Goal: Task Accomplishment & Management: Complete application form

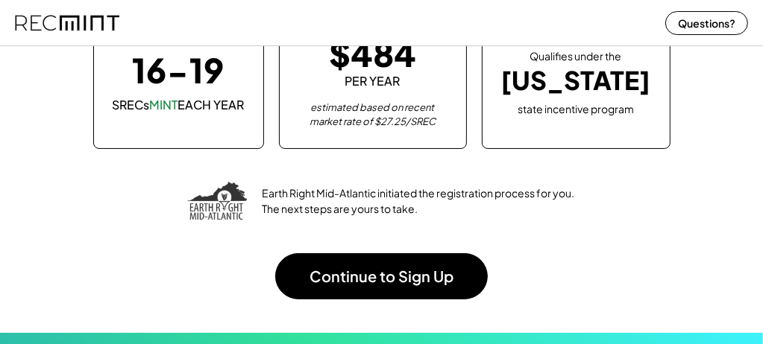
scroll to position [149, 0]
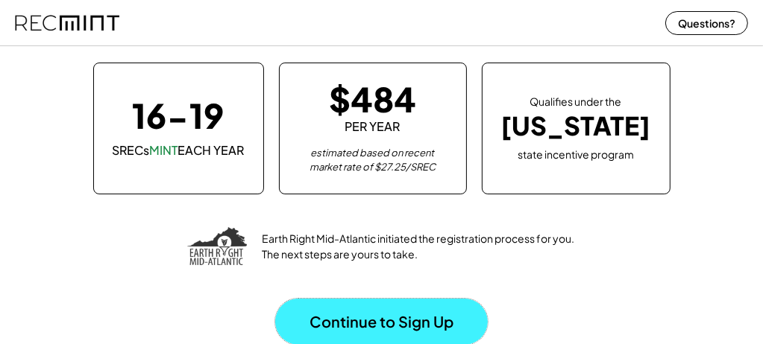
click at [394, 315] on button "Continue to Sign Up" at bounding box center [381, 322] width 212 height 46
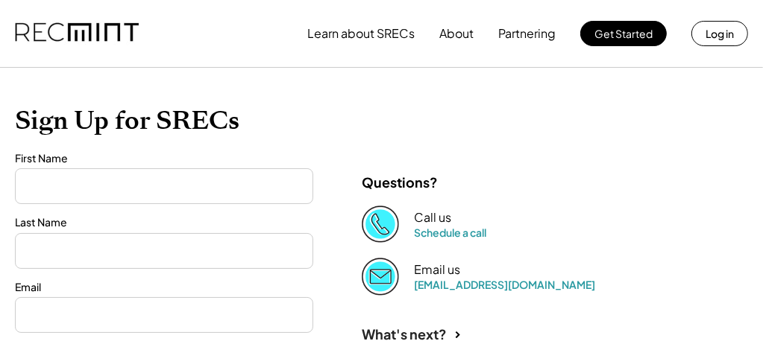
type input "*****"
type input "********"
type input "**********"
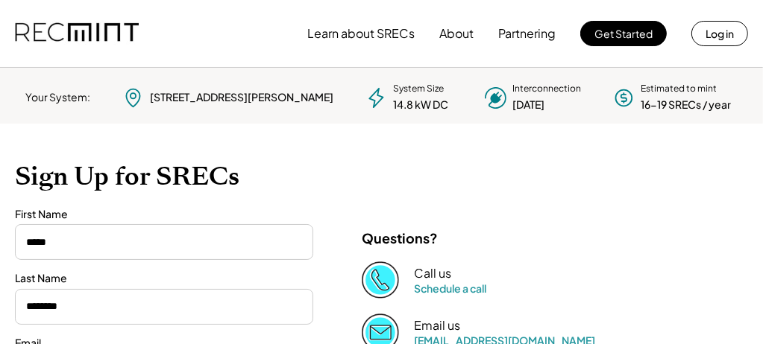
click at [333, 165] on h1 "Sign Up for SRECs" at bounding box center [381, 176] width 733 height 31
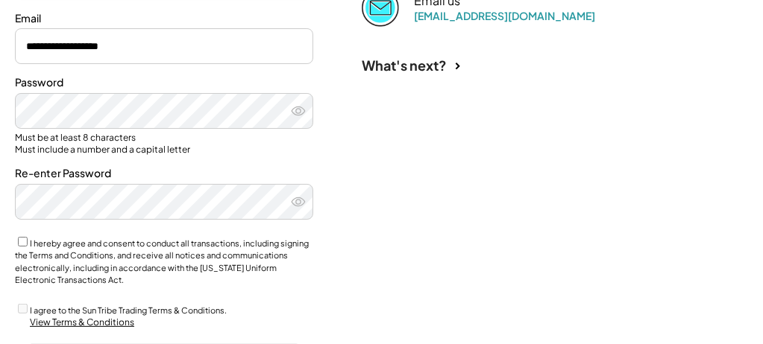
scroll to position [328, 0]
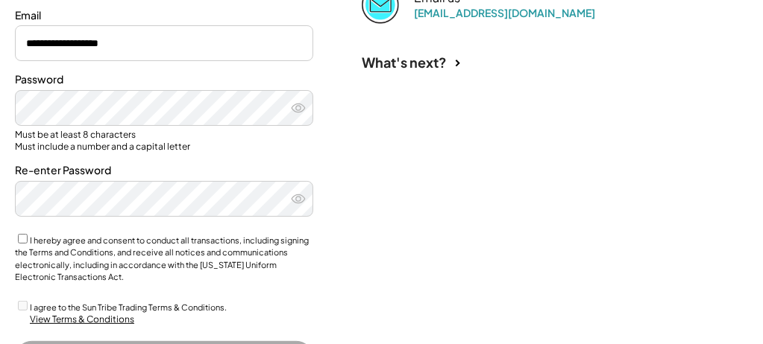
click at [429, 168] on div "**********" at bounding box center [381, 115] width 763 height 639
click at [299, 110] on icon at bounding box center [298, 108] width 15 height 15
click at [298, 200] on icon at bounding box center [298, 199] width 15 height 15
click at [347, 192] on div "**********" at bounding box center [381, 115] width 763 height 639
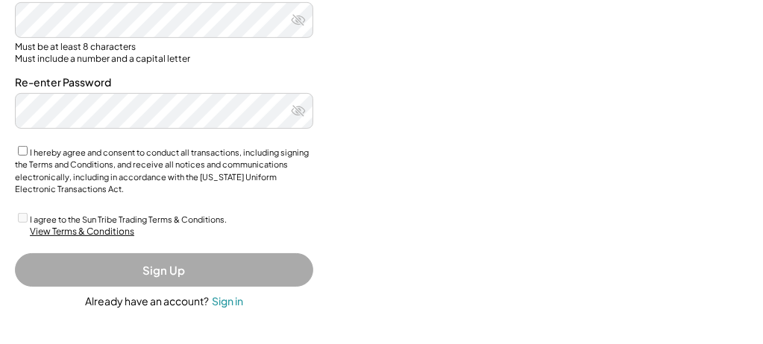
scroll to position [417, 0]
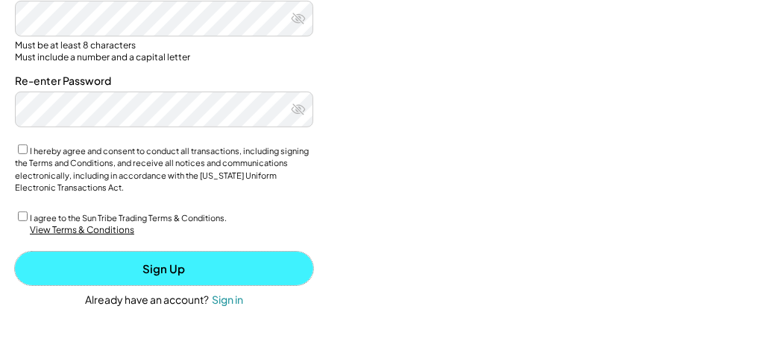
click at [173, 268] on button "Sign Up" at bounding box center [164, 269] width 298 height 34
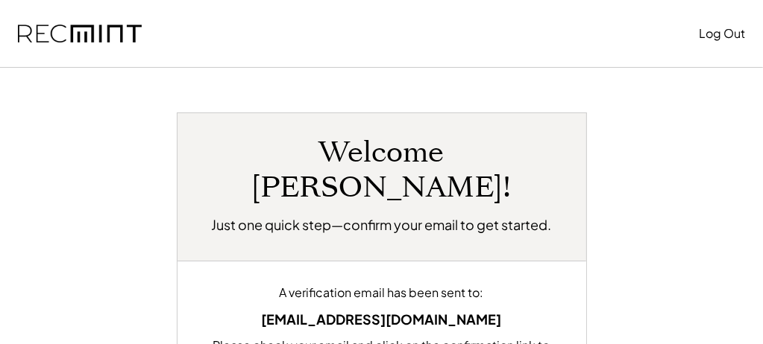
click at [678, 201] on div "Welcome Bruce! Just one quick step—confirm your email to get started. A verific…" at bounding box center [381, 314] width 733 height 403
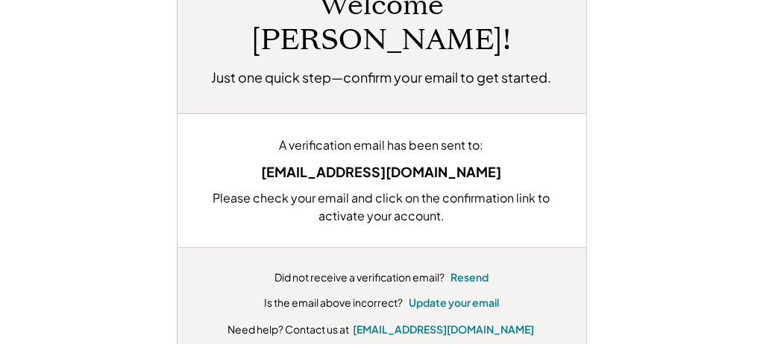
scroll to position [149, 0]
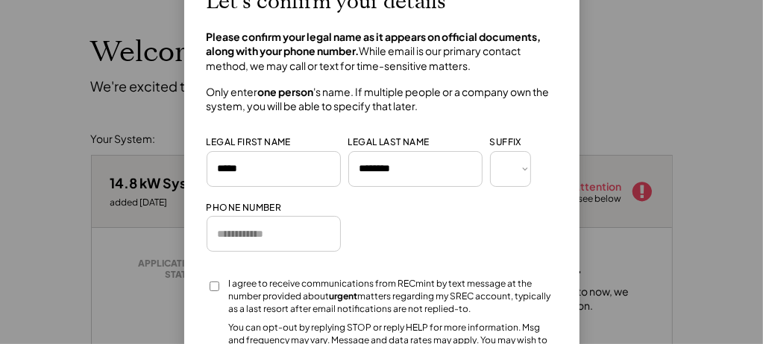
scroll to position [89, 0]
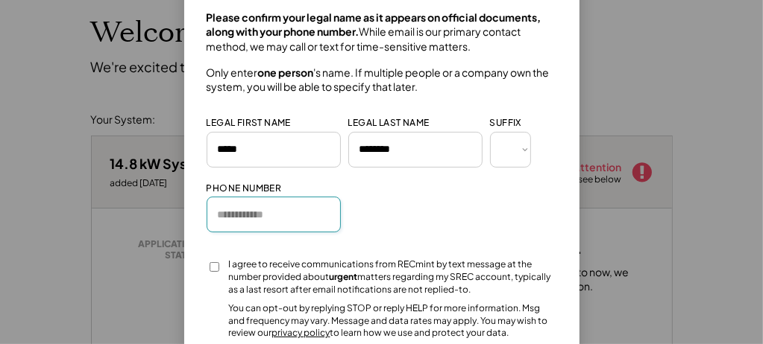
click at [249, 221] on input "input" at bounding box center [274, 215] width 134 height 36
type input "**********"
click at [413, 207] on div "Let’s confirm your details Please confirm your legal name as it appears on offi…" at bounding box center [382, 181] width 350 height 423
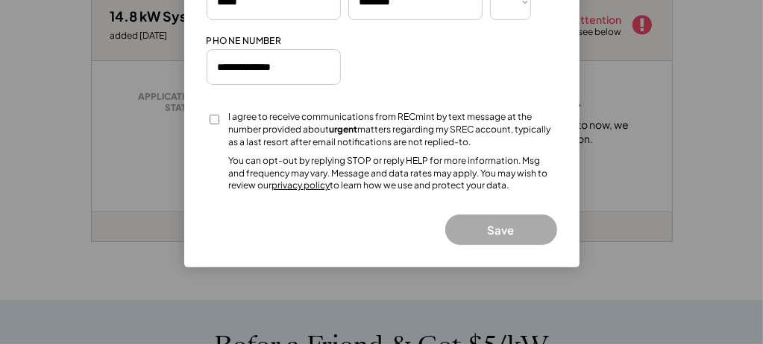
scroll to position [239, 0]
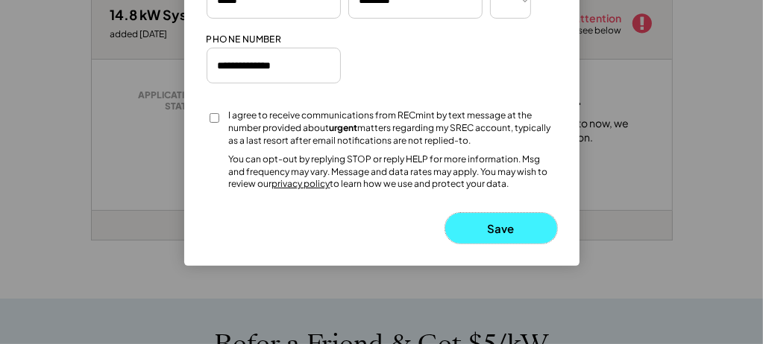
click at [506, 225] on button "Save" at bounding box center [501, 228] width 112 height 31
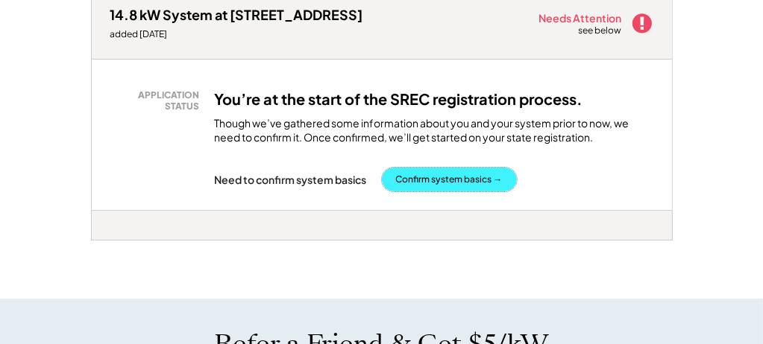
click at [498, 183] on button "Confirm system basics →" at bounding box center [449, 180] width 135 height 24
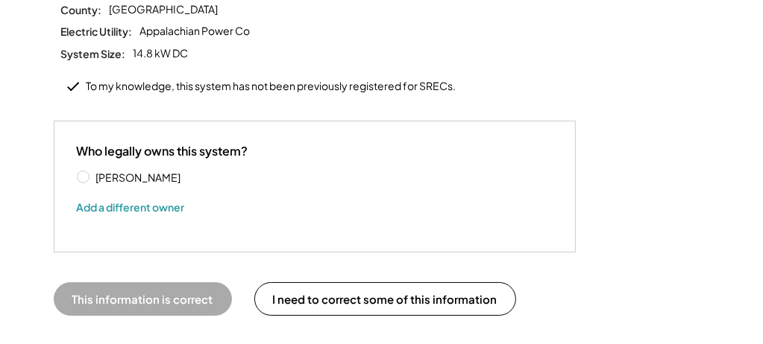
scroll to position [268, 0]
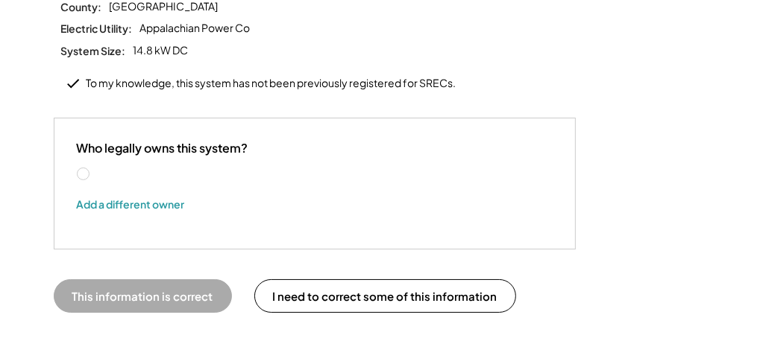
click at [92, 169] on label "[PERSON_NAME]" at bounding box center [159, 174] width 134 height 10
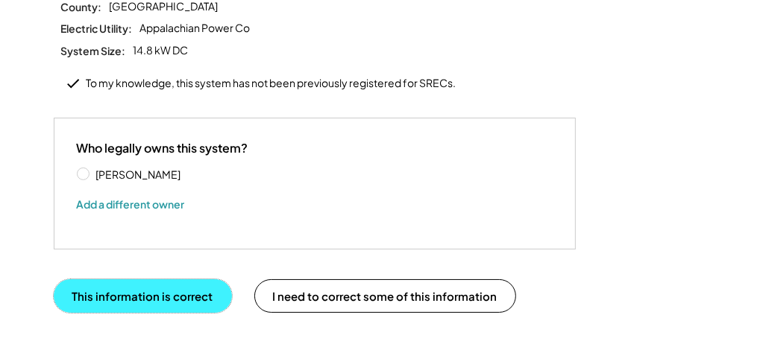
click at [174, 280] on button "This information is correct" at bounding box center [143, 297] width 178 height 34
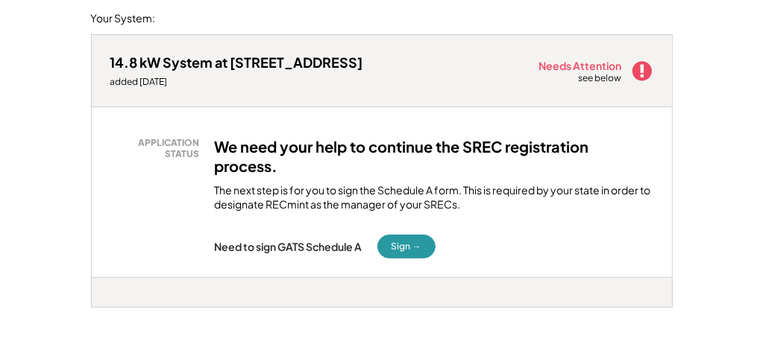
scroll to position [179, 0]
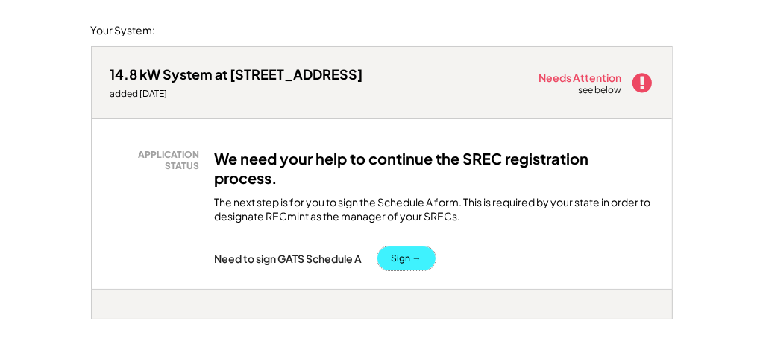
click at [406, 254] on button "Sign →" at bounding box center [406, 259] width 58 height 24
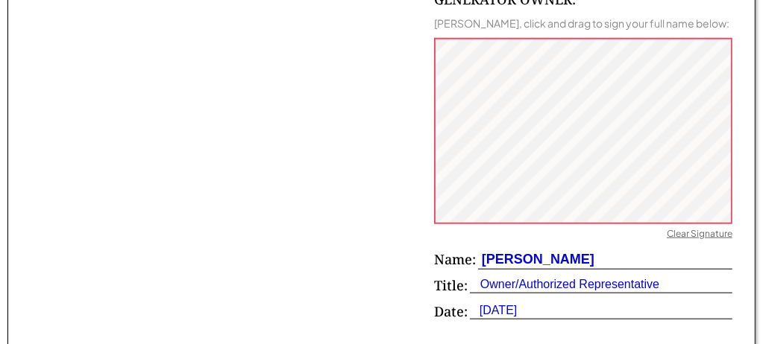
scroll to position [1014, 0]
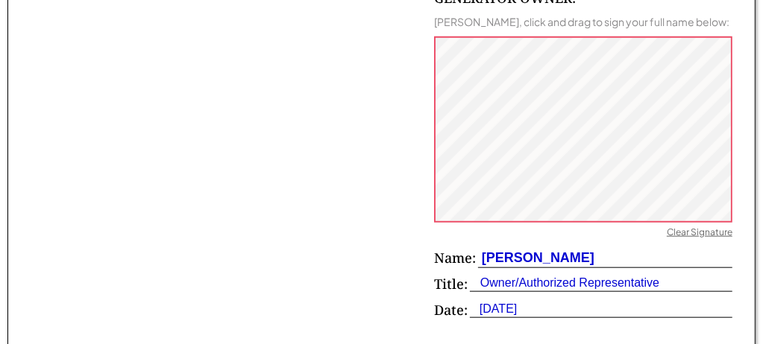
click at [690, 231] on div "Clear Signature" at bounding box center [699, 234] width 66 height 15
click at [361, 236] on div "GENERATOR OWNER: 3 Bruce Williams, click and drag to sign your full name below:…" at bounding box center [382, 135] width 702 height 383
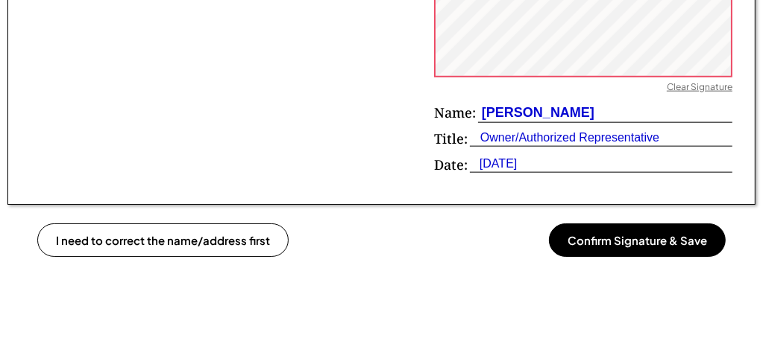
scroll to position [1163, 0]
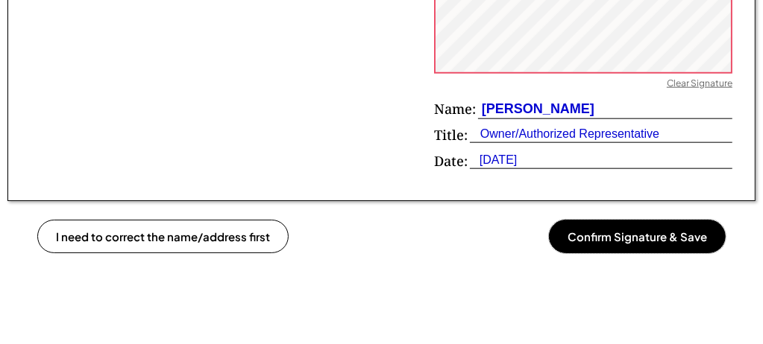
click at [616, 245] on button "Confirm Signature & Save" at bounding box center [637, 237] width 177 height 34
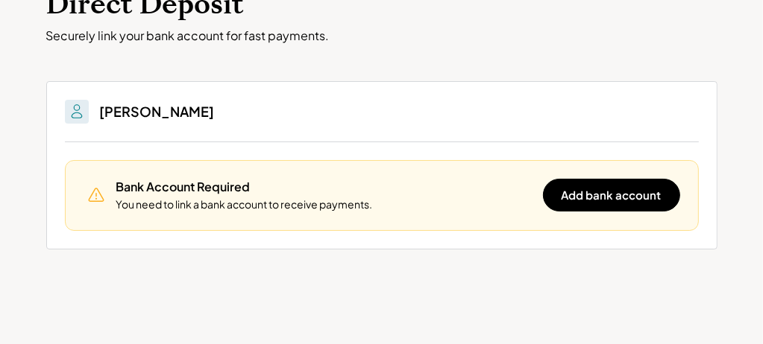
scroll to position [119, 0]
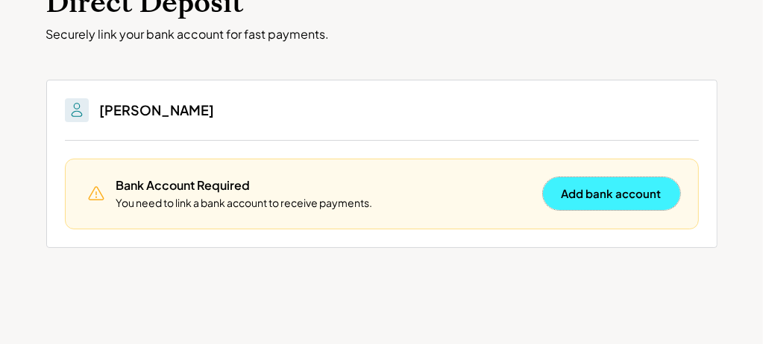
click at [609, 200] on button "Add bank account" at bounding box center [611, 193] width 137 height 33
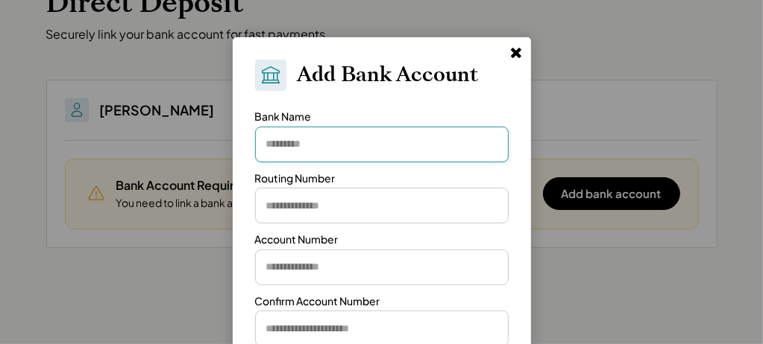
click at [359, 145] on input "input" at bounding box center [381, 145] width 253 height 36
click at [299, 207] on input "input" at bounding box center [381, 206] width 253 height 36
click at [299, 142] on input "input" at bounding box center [381, 145] width 253 height 36
type input "**********"
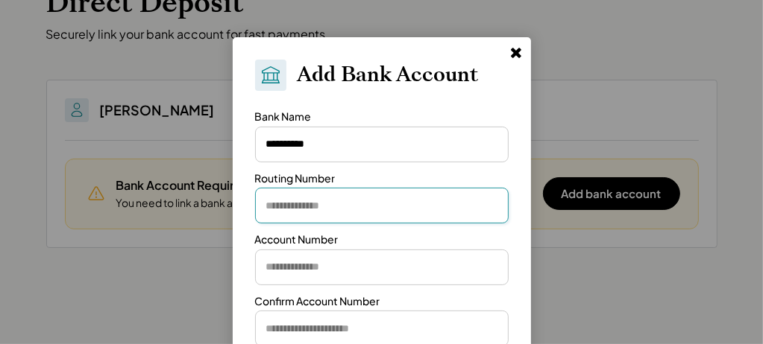
click at [306, 213] on input "input" at bounding box center [381, 206] width 253 height 36
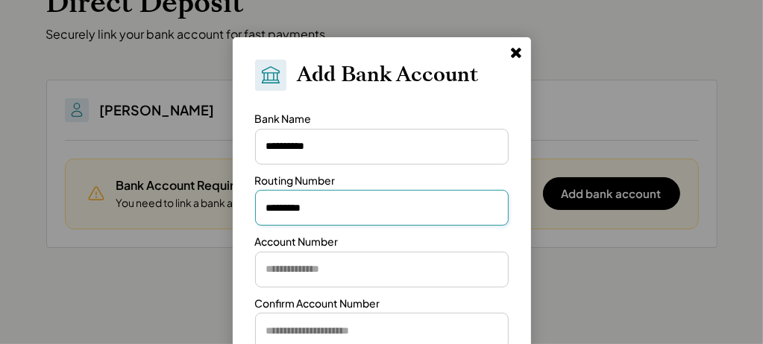
type input "*********"
click at [298, 270] on input "input" at bounding box center [381, 270] width 253 height 36
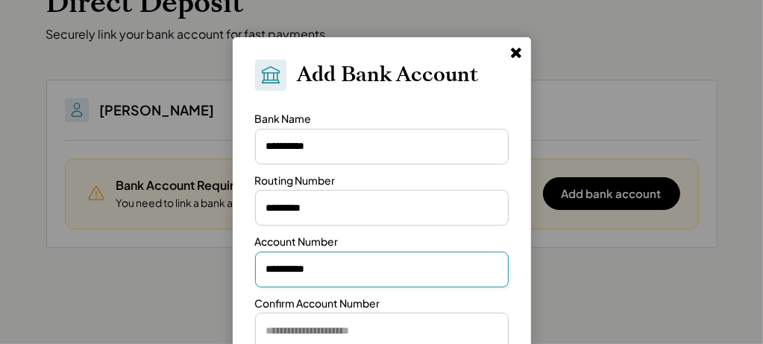
type input "**********"
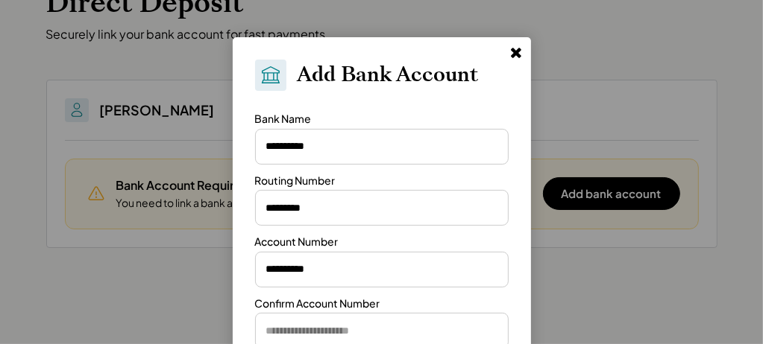
click at [183, 278] on div at bounding box center [381, 172] width 763 height 344
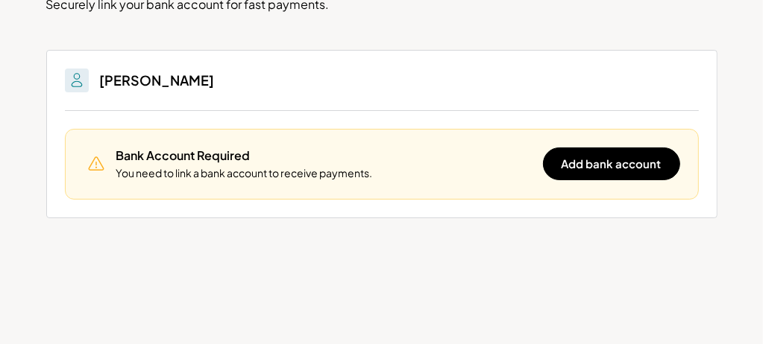
scroll to position [179, 0]
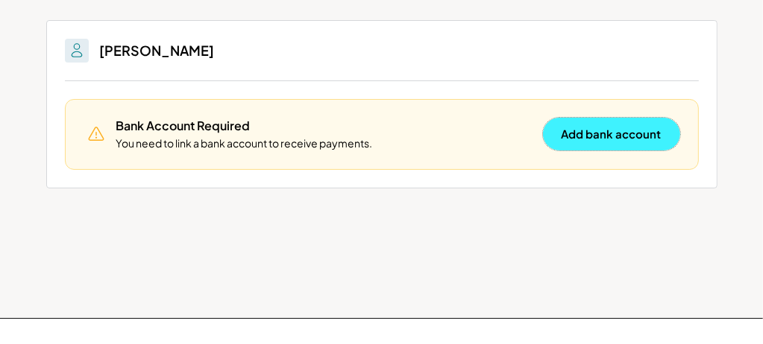
click at [610, 142] on button "Add bank account" at bounding box center [611, 134] width 137 height 33
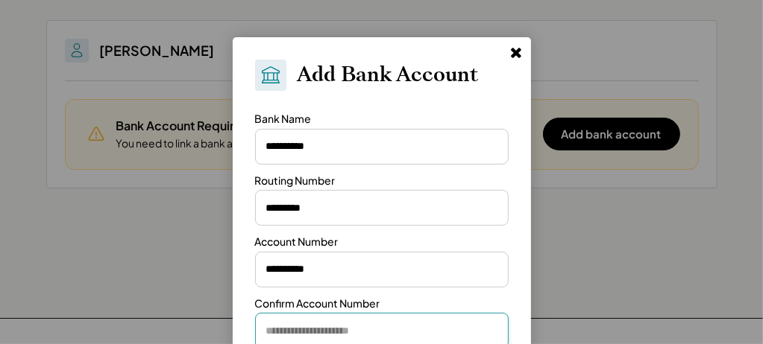
click at [311, 335] on input "input" at bounding box center [381, 331] width 253 height 36
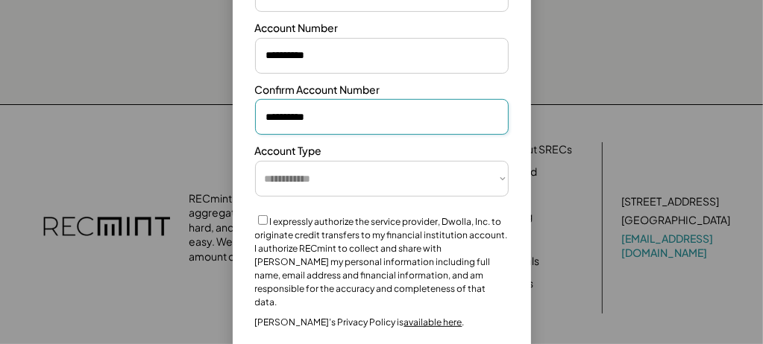
scroll to position [397, 0]
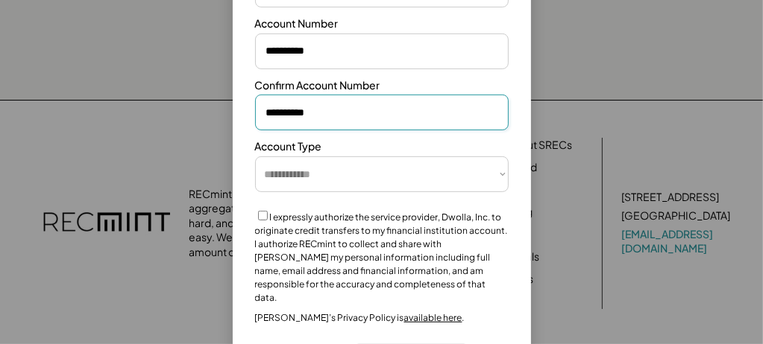
type input "**********"
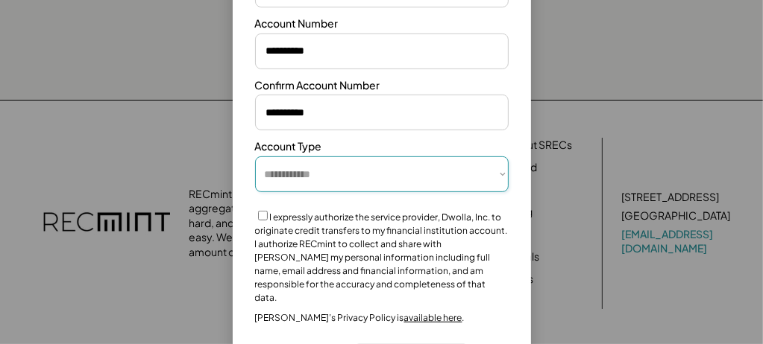
click at [503, 177] on select "**********" at bounding box center [381, 175] width 253 height 36
select select "**********"
click at [255, 157] on select "**********" at bounding box center [381, 175] width 253 height 36
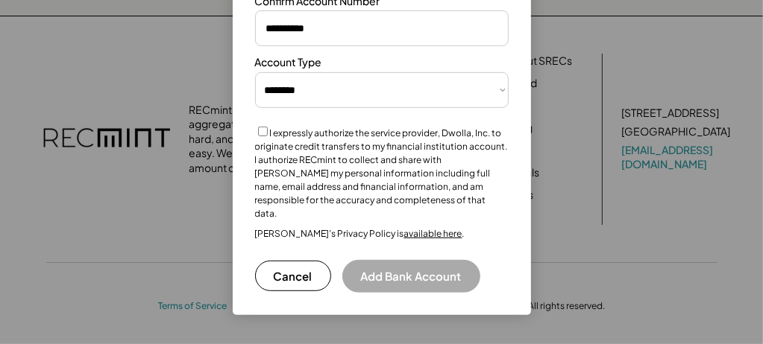
scroll to position [487, 0]
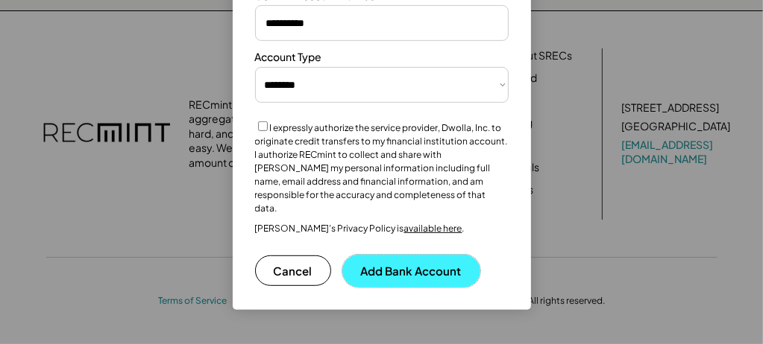
click at [427, 256] on button "Add Bank Account" at bounding box center [411, 271] width 138 height 33
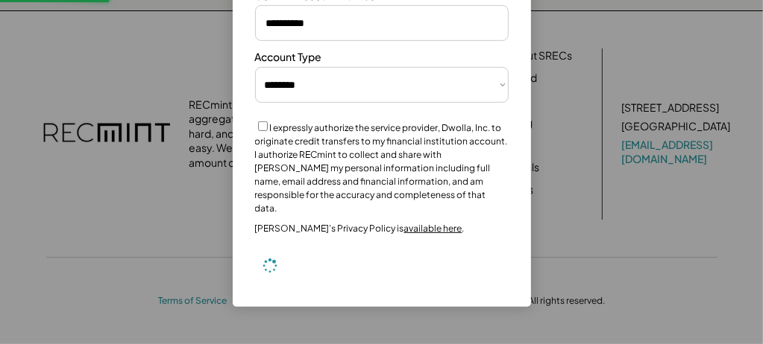
select select "**********"
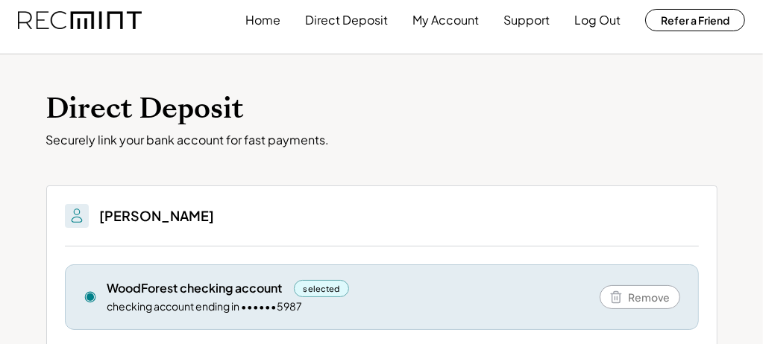
scroll to position [0, 0]
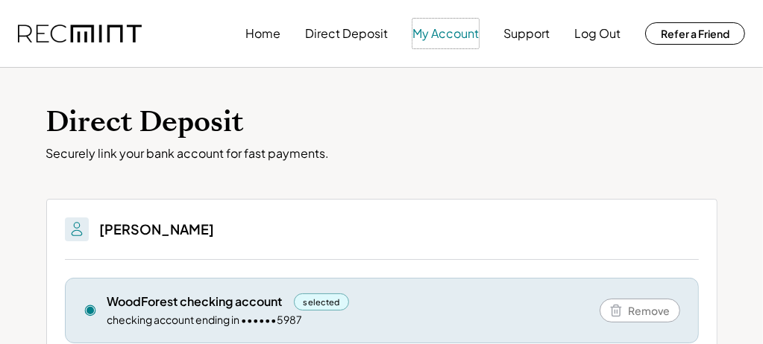
click at [445, 32] on button "My Account" at bounding box center [445, 34] width 66 height 30
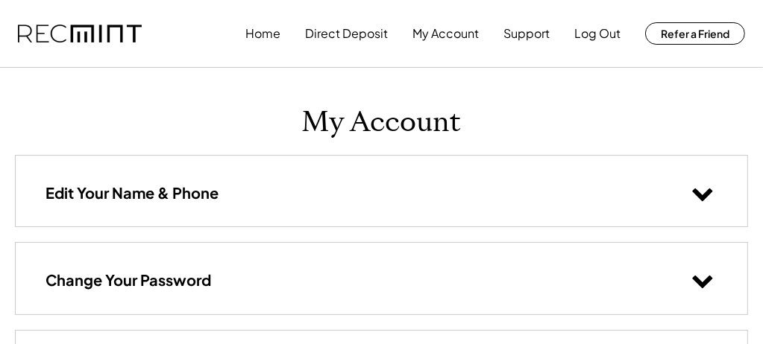
click at [705, 197] on use at bounding box center [703, 195] width 20 height 13
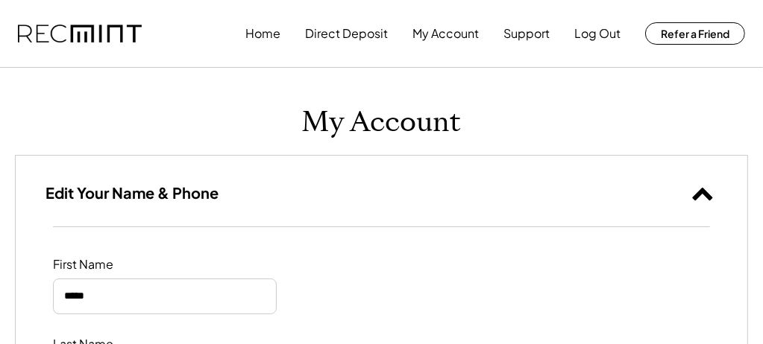
click at [701, 192] on use at bounding box center [703, 194] width 20 height 13
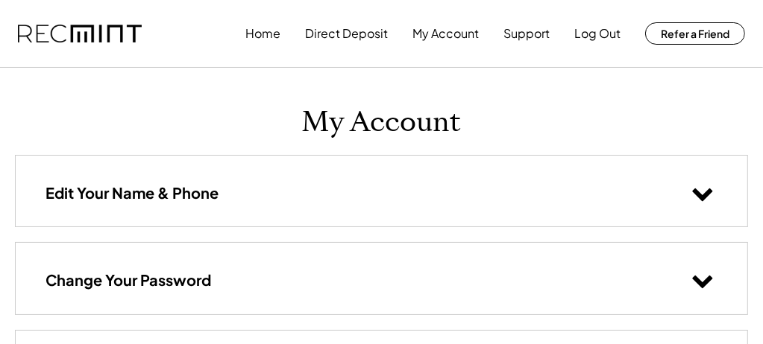
click at [740, 119] on div "My Account Edit Your Name & Phone First Name Last Name Phone Save Saved Success…" at bounding box center [381, 298] width 763 height 461
click at [269, 28] on button "Home" at bounding box center [262, 34] width 35 height 30
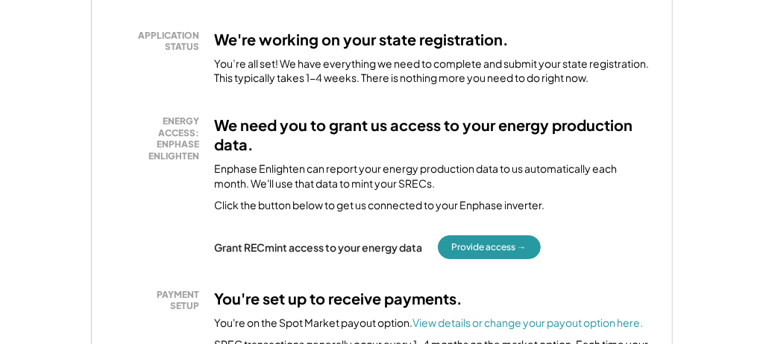
scroll to position [328, 0]
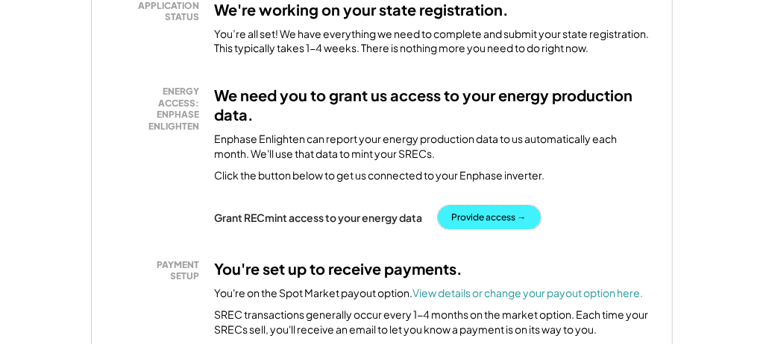
click at [487, 214] on button "Provide access →" at bounding box center [489, 218] width 103 height 24
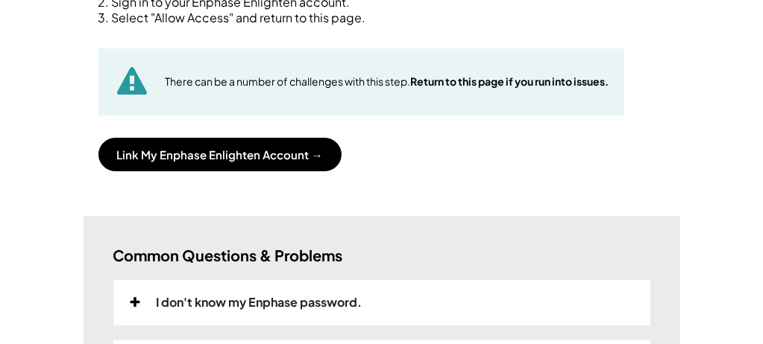
scroll to position [239, 0]
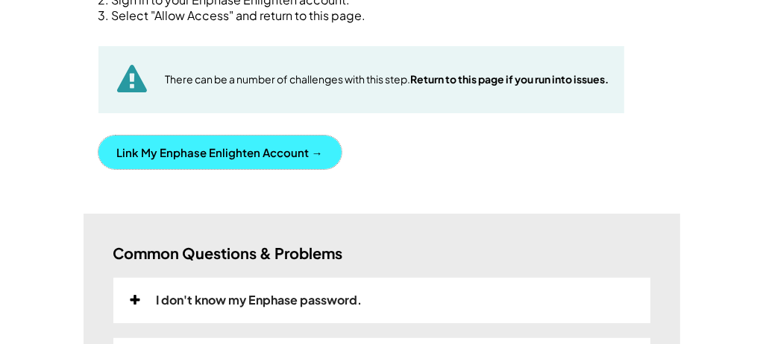
click at [227, 149] on button "Link My Enphase Enlighten Account →" at bounding box center [219, 153] width 243 height 34
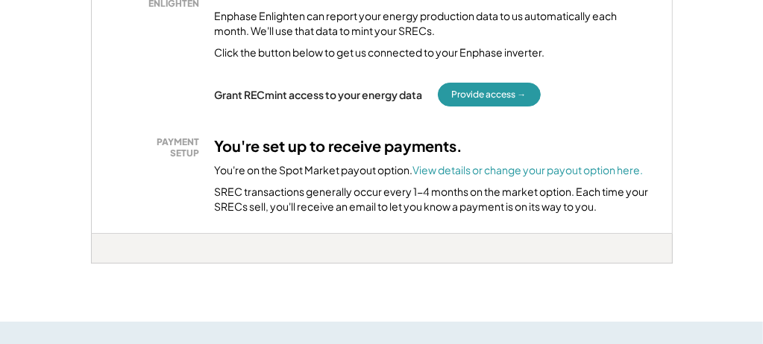
scroll to position [447, 0]
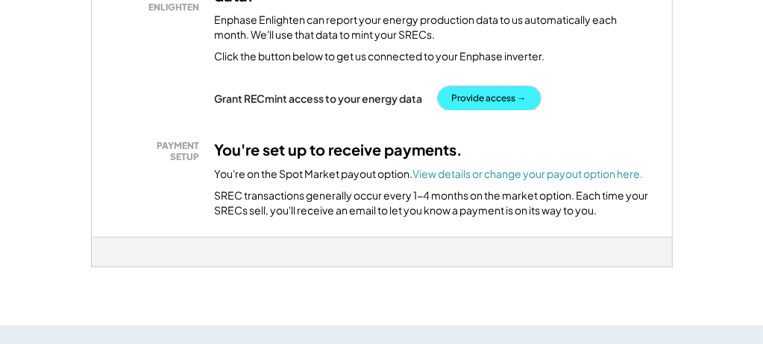
click at [493, 97] on button "Provide access →" at bounding box center [489, 98] width 103 height 24
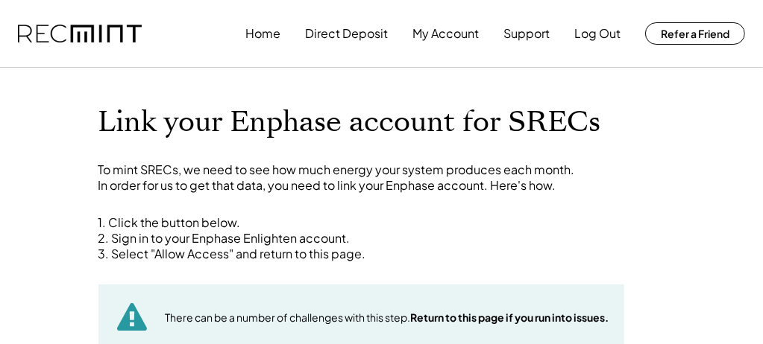
click at [618, 180] on div "To mint SRECs, we need to see how much energy your system produces each month. …" at bounding box center [381, 178] width 567 height 31
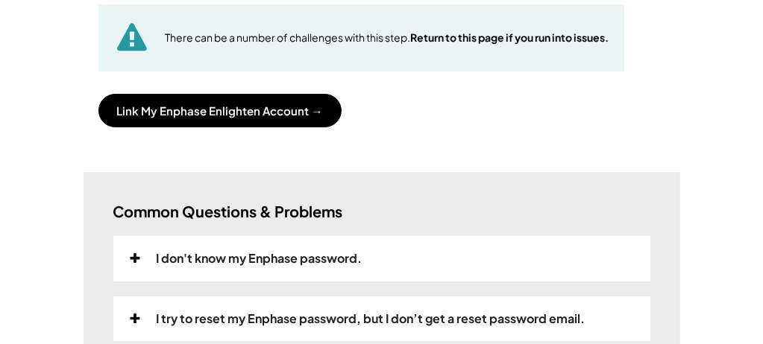
scroll to position [298, 0]
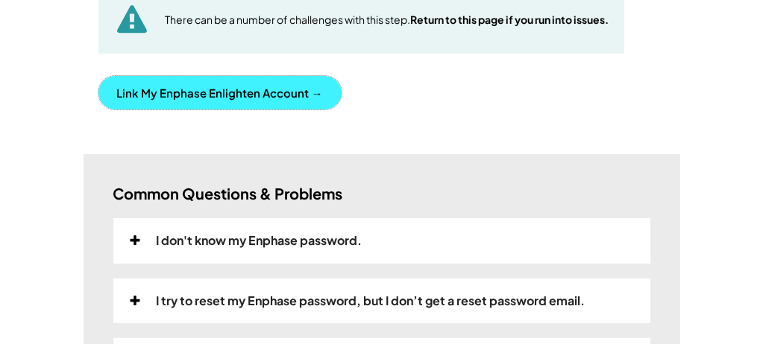
click at [256, 92] on button "Link My Enphase Enlighten Account →" at bounding box center [219, 93] width 243 height 34
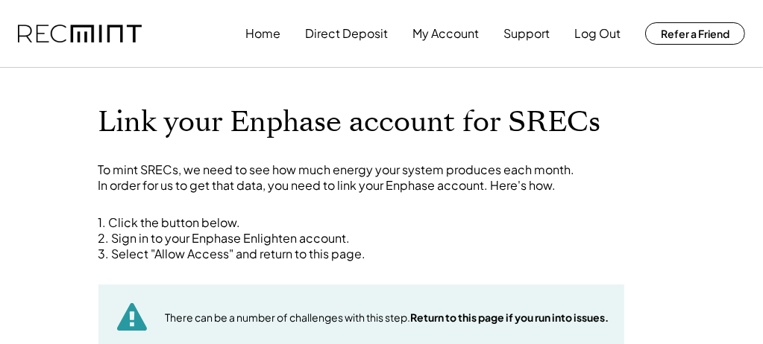
click at [493, 242] on div "1. Click the button below. 2. Sign in to your Enphase Enlighten account. 3. Sel…" at bounding box center [381, 238] width 567 height 46
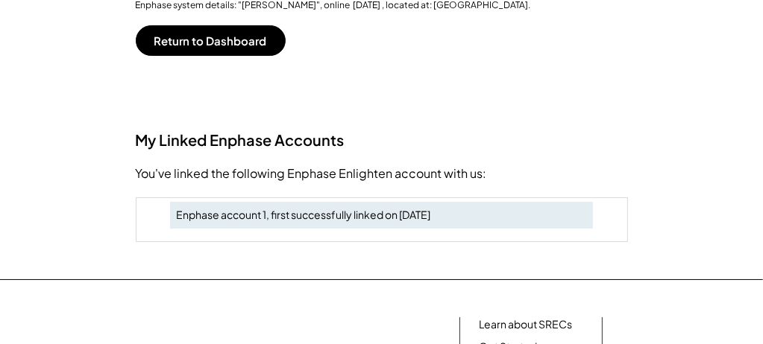
scroll to position [417, 0]
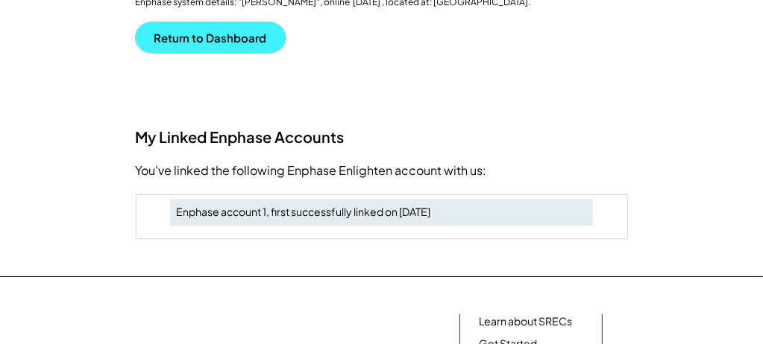
click at [209, 38] on button "Return to Dashboard" at bounding box center [211, 37] width 150 height 31
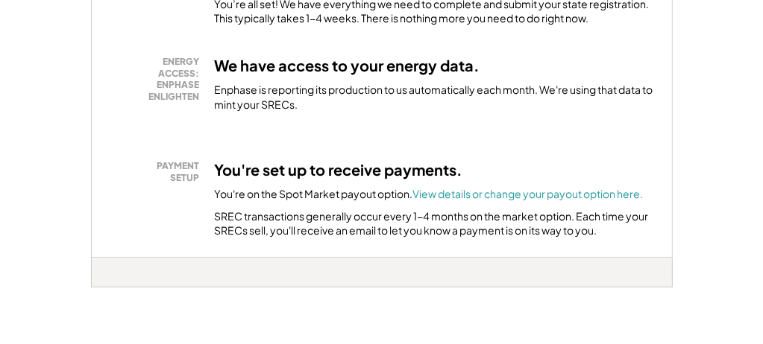
scroll to position [388, 0]
